Goal: Use online tool/utility: Utilize a website feature to perform a specific function

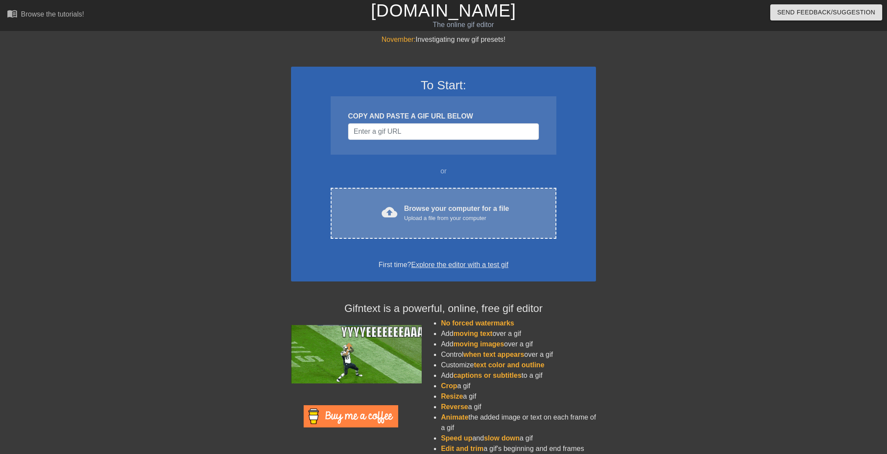
click at [430, 201] on div "cloud_upload Browse your computer for a file Upload a file from your computer C…" at bounding box center [444, 213] width 226 height 51
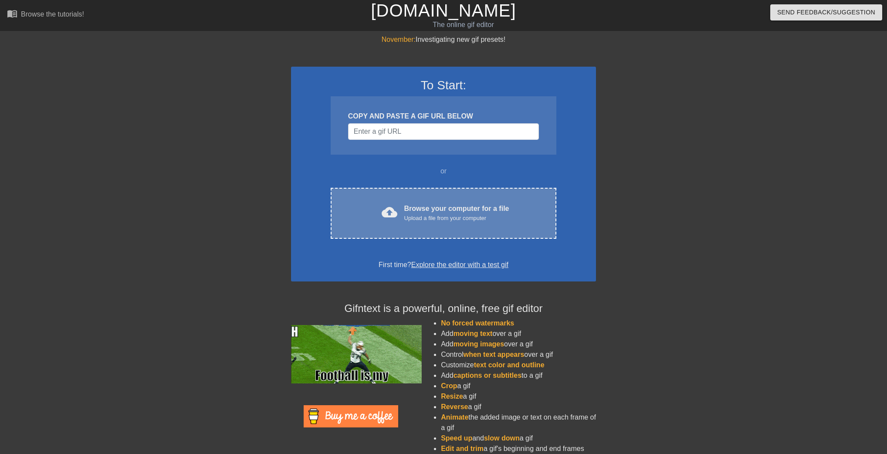
click at [358, 220] on div "cloud_upload Browse your computer for a file Upload a file from your computer" at bounding box center [443, 213] width 189 height 20
click at [414, 223] on div "cloud_upload Browse your computer for a file Upload a file from your computer C…" at bounding box center [444, 213] width 226 height 51
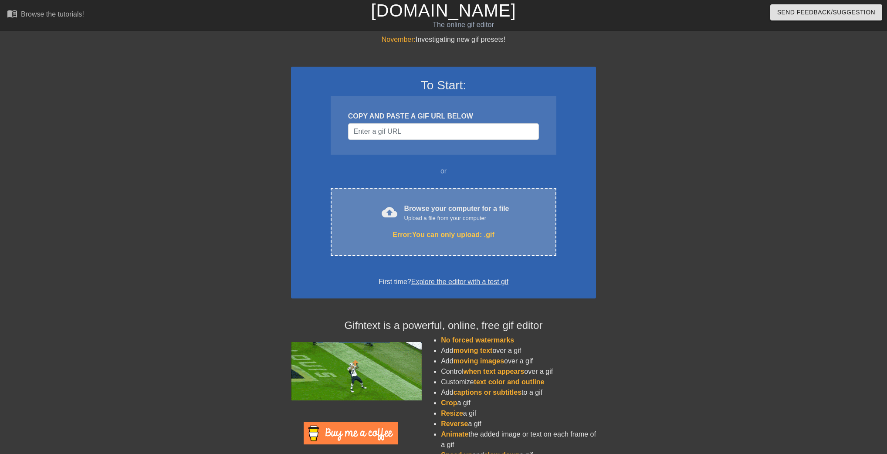
click at [426, 206] on div "Browse your computer for a file Upload a file from your computer" at bounding box center [456, 212] width 105 height 19
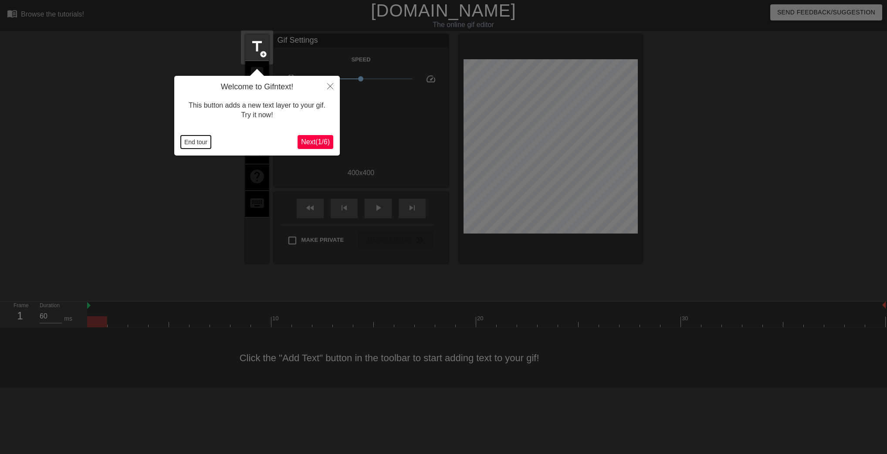
click at [193, 145] on button "End tour" at bounding box center [196, 141] width 30 height 13
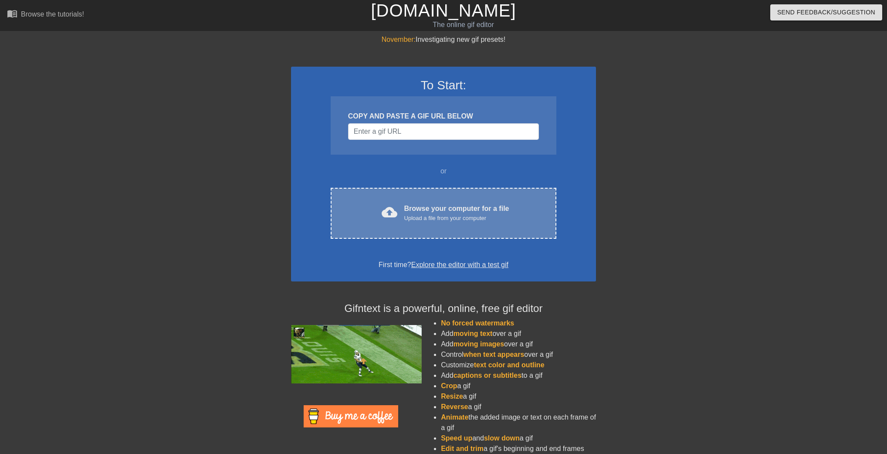
click at [435, 202] on div "cloud_upload Browse your computer for a file Upload a file from your computer C…" at bounding box center [444, 213] width 226 height 51
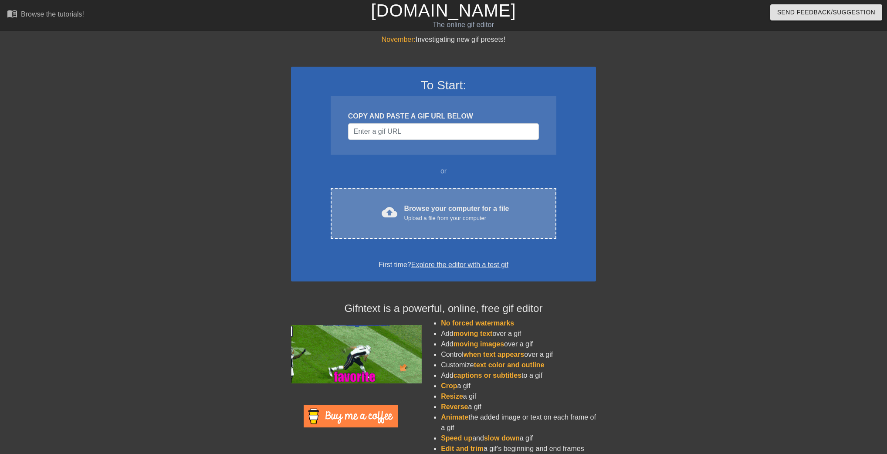
click at [342, 221] on div "cloud_upload Browse your computer for a file Upload a file from your computer C…" at bounding box center [444, 213] width 226 height 51
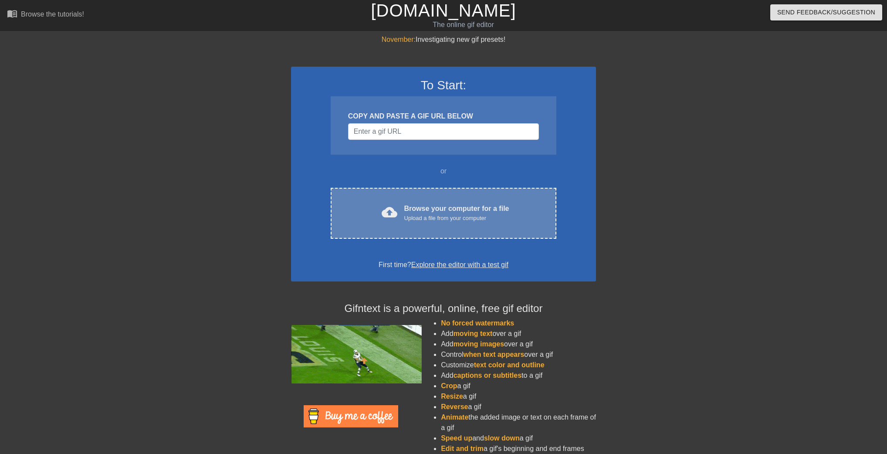
click at [432, 193] on div "cloud_upload Browse your computer for a file Upload a file from your computer C…" at bounding box center [444, 213] width 226 height 51
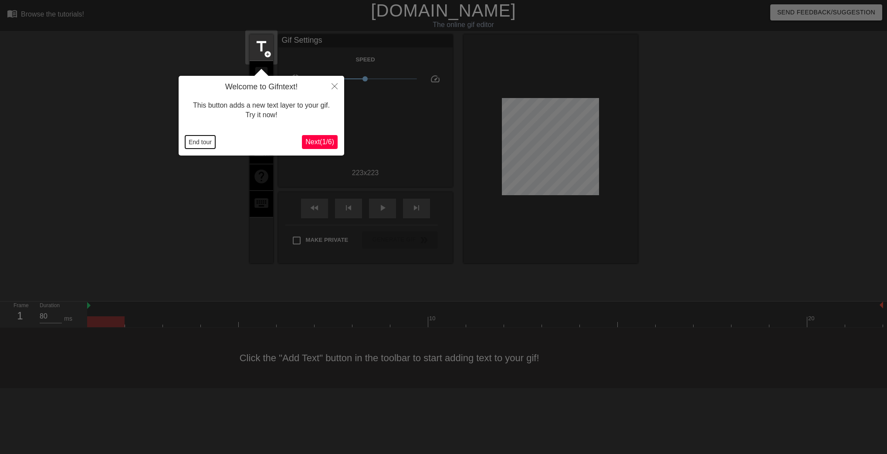
click at [206, 144] on button "End tour" at bounding box center [200, 141] width 30 height 13
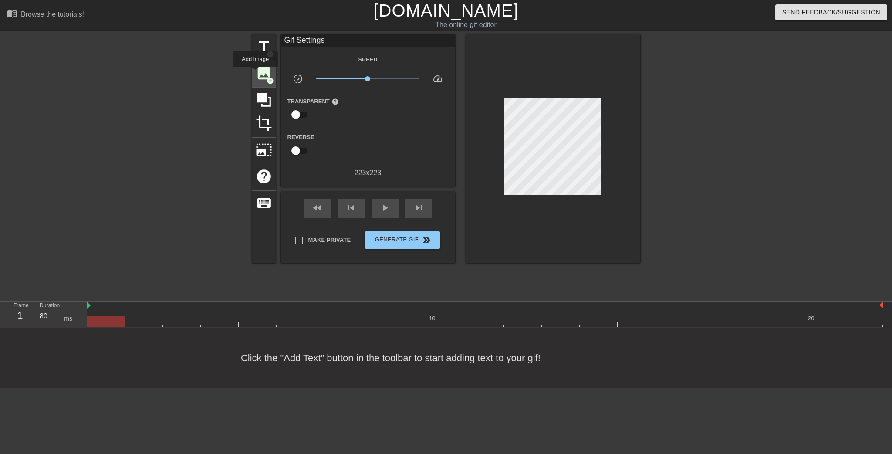
click at [256, 73] on span "image" at bounding box center [264, 73] width 17 height 17
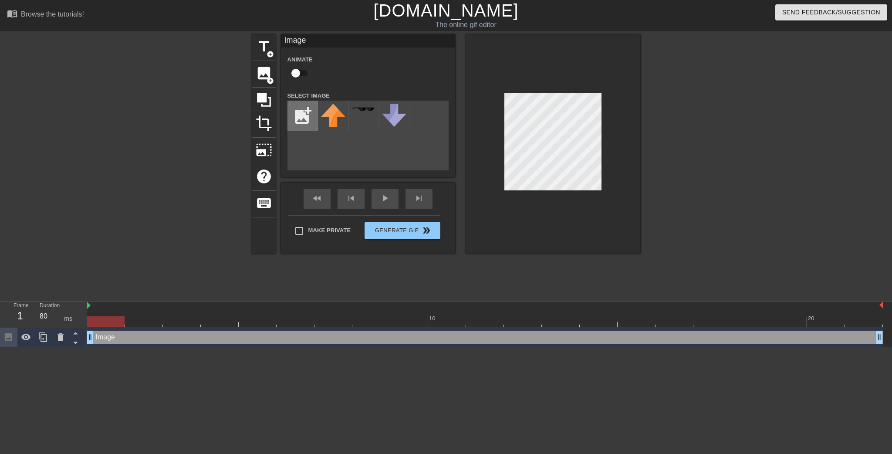
click at [298, 117] on input "file" at bounding box center [303, 116] width 30 height 30
type input "C:\fakepath\未命名.png"
drag, startPoint x: 115, startPoint y: 325, endPoint x: 742, endPoint y: 319, distance: 626.8
click at [742, 319] on div at bounding box center [749, 321] width 37 height 11
click at [342, 122] on div at bounding box center [333, 116] width 30 height 30
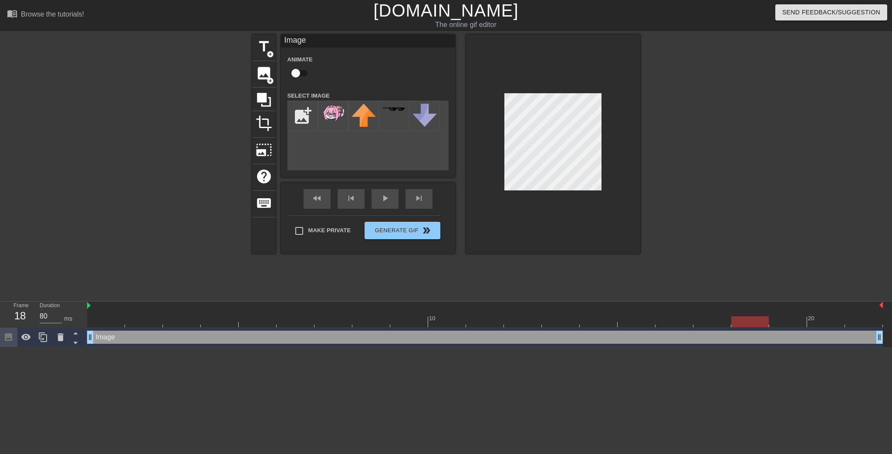
click at [608, 186] on div at bounding box center [553, 143] width 174 height 219
click at [409, 121] on div "title add_circle image add_circle crop photo_size_select_large help keyboard Im…" at bounding box center [446, 143] width 388 height 219
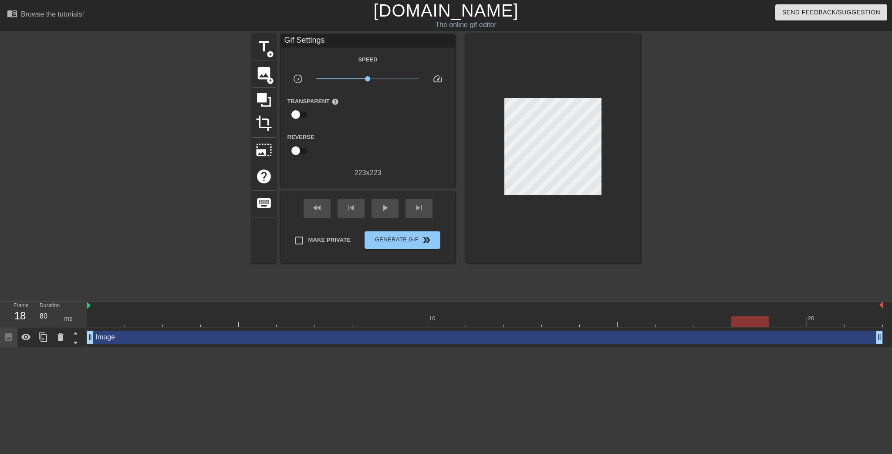
click at [666, 127] on div at bounding box center [716, 164] width 131 height 261
click at [388, 204] on span "play_arrow" at bounding box center [385, 208] width 10 height 10
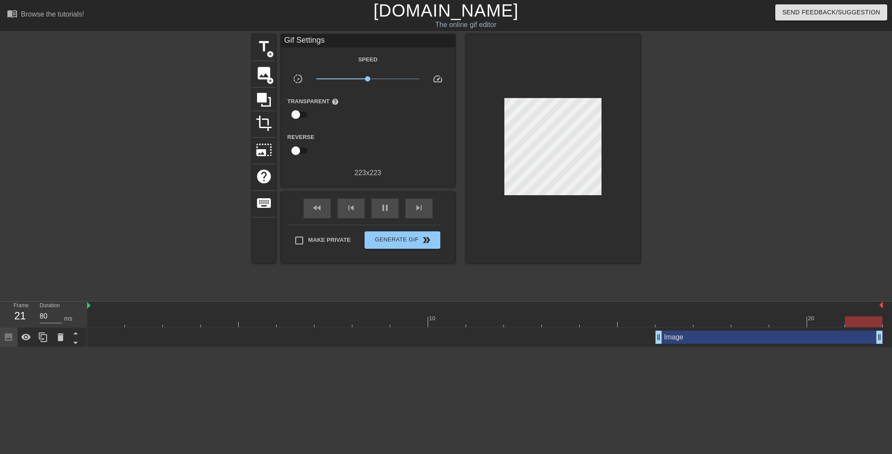
drag, startPoint x: 88, startPoint y: 336, endPoint x: 671, endPoint y: 322, distance: 583.0
click at [671, 322] on div "10 20 Image drag_handle drag_handle" at bounding box center [489, 324] width 805 height 46
click at [386, 203] on span "pause" at bounding box center [385, 208] width 10 height 10
drag, startPoint x: 658, startPoint y: 338, endPoint x: 699, endPoint y: 334, distance: 41.6
click at [386, 210] on span "play_arrow" at bounding box center [385, 208] width 10 height 10
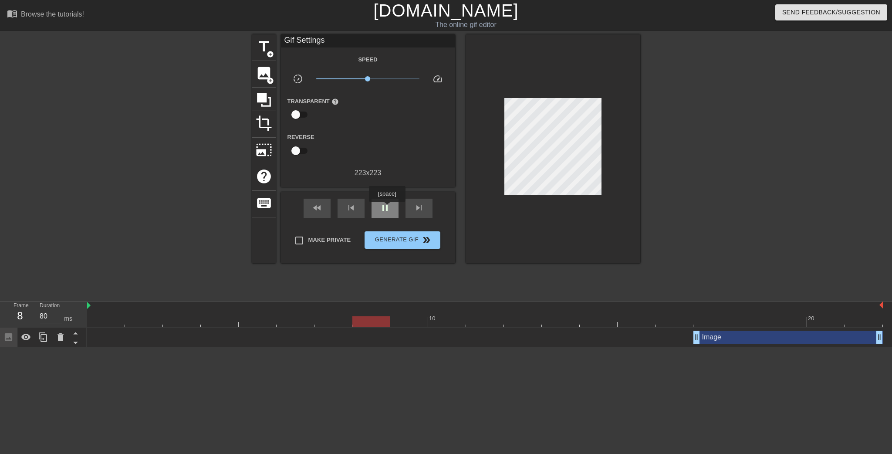
click at [387, 207] on span "pause" at bounding box center [385, 208] width 10 height 10
click at [704, 317] on div at bounding box center [485, 321] width 796 height 11
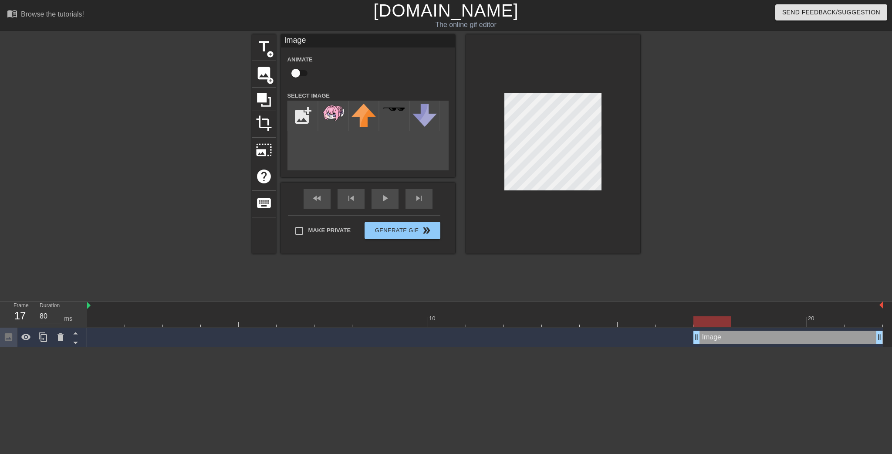
click at [720, 139] on div at bounding box center [716, 164] width 131 height 261
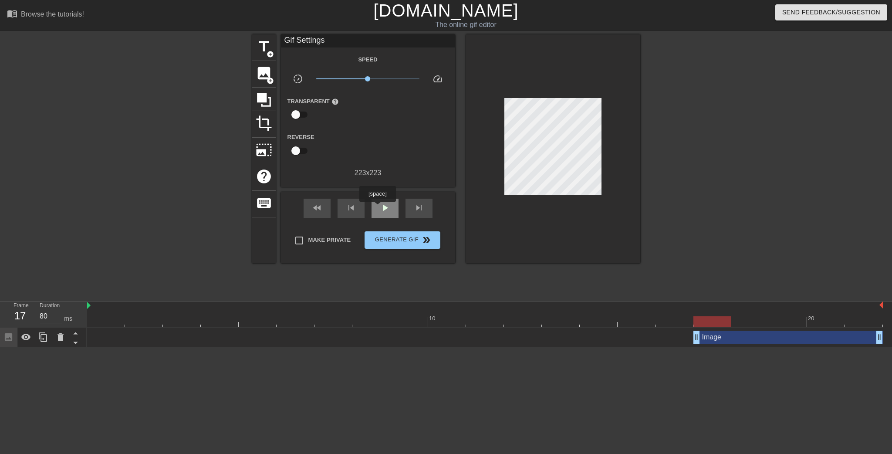
click at [377, 208] on div "play_arrow" at bounding box center [385, 209] width 27 height 20
click at [387, 205] on span "pause" at bounding box center [385, 208] width 10 height 10
click at [705, 319] on div at bounding box center [485, 321] width 796 height 11
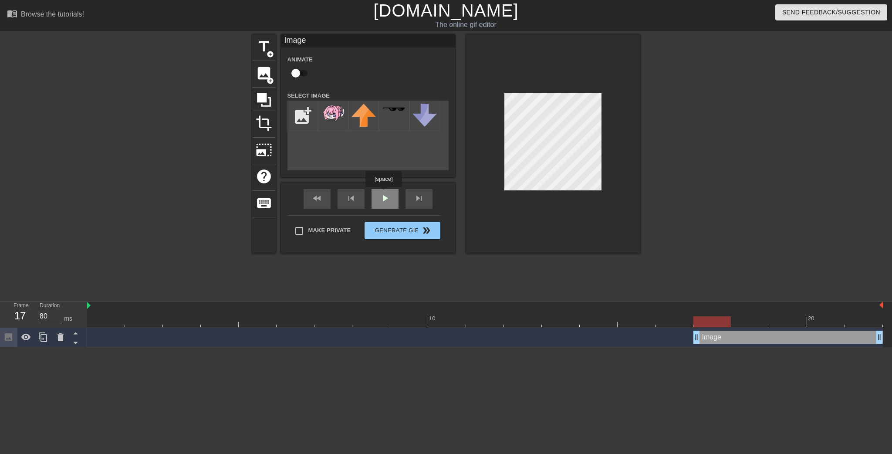
click at [383, 193] on div "fast_rewind skip_previous play_arrow skip_next" at bounding box center [368, 199] width 142 height 33
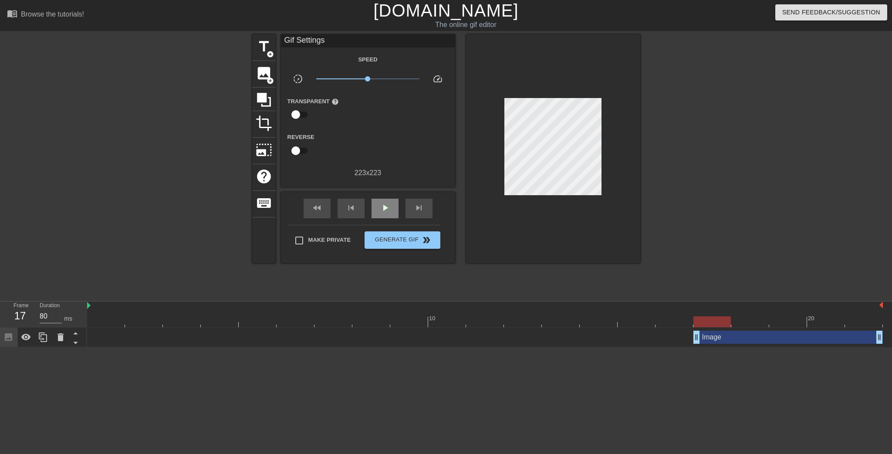
click at [383, 193] on div "fast_rewind skip_previous play_arrow skip_next" at bounding box center [368, 208] width 142 height 33
click at [386, 197] on div "fast_rewind skip_previous play_arrow skip_next" at bounding box center [368, 208] width 142 height 33
click at [389, 200] on div "play_arrow" at bounding box center [385, 209] width 27 height 20
type input "80"
click at [417, 239] on span "Generate Gif double_arrow" at bounding box center [402, 240] width 68 height 10
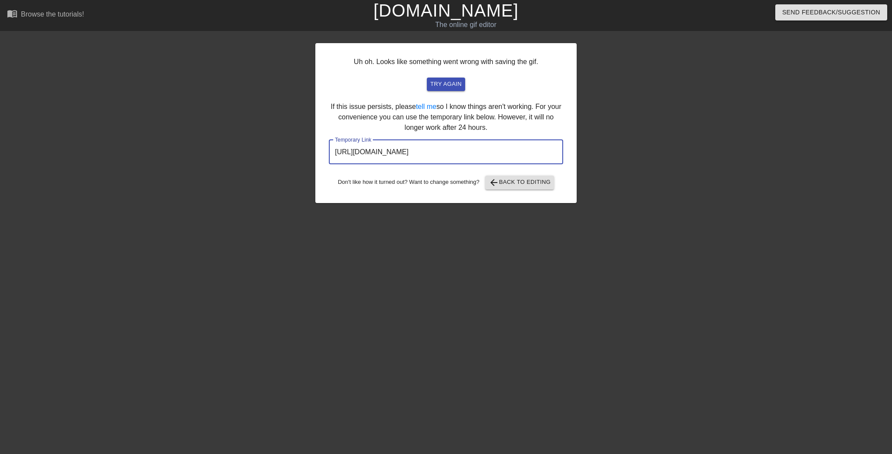
drag, startPoint x: 521, startPoint y: 153, endPoint x: 143, endPoint y: 118, distance: 378.9
click at [144, 118] on div "Uh oh. Looks like something went wrong with saving the gif. try again If this i…" at bounding box center [446, 164] width 892 height 261
